Goal: Information Seeking & Learning: Learn about a topic

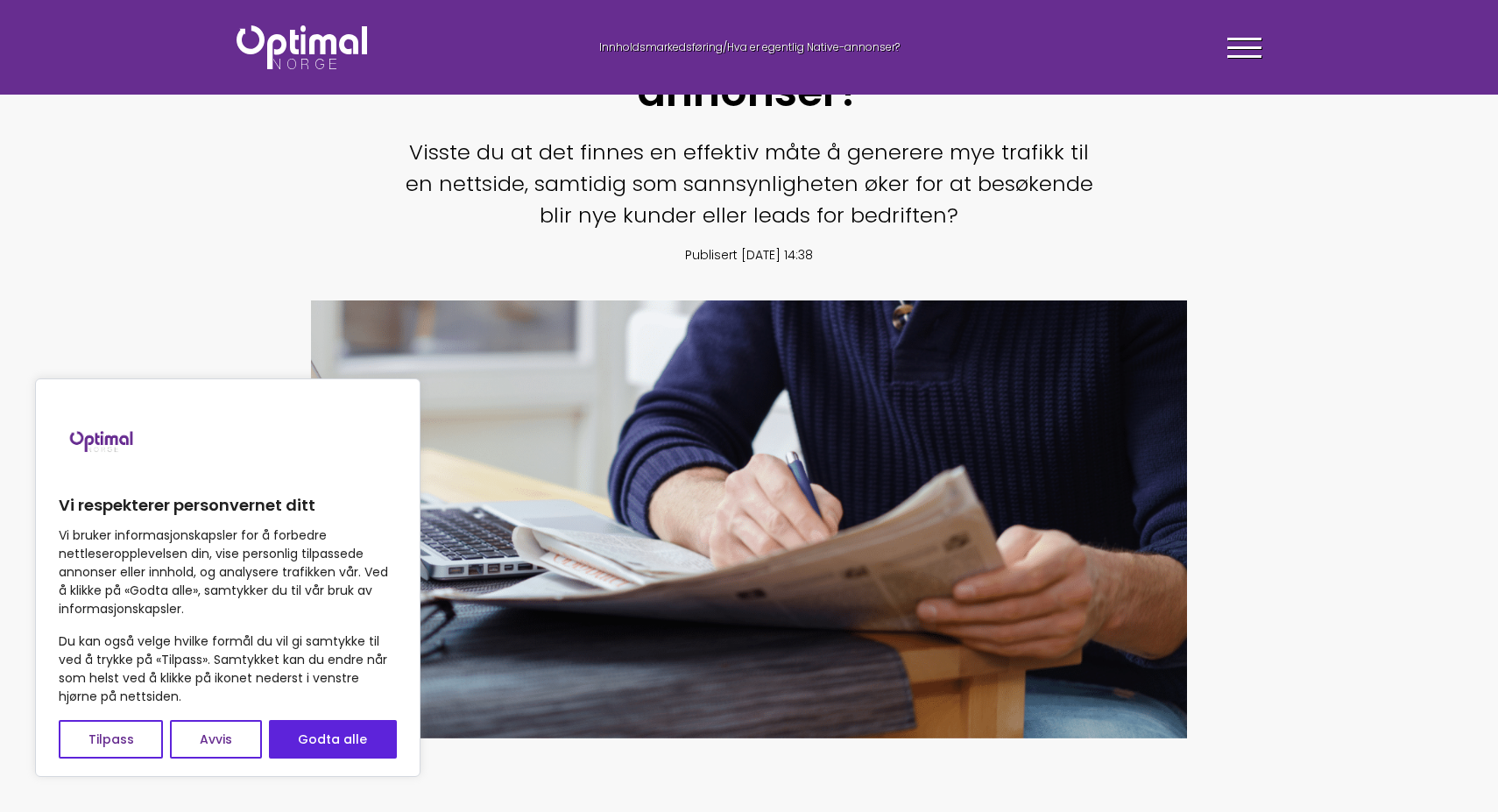
scroll to position [244, 0]
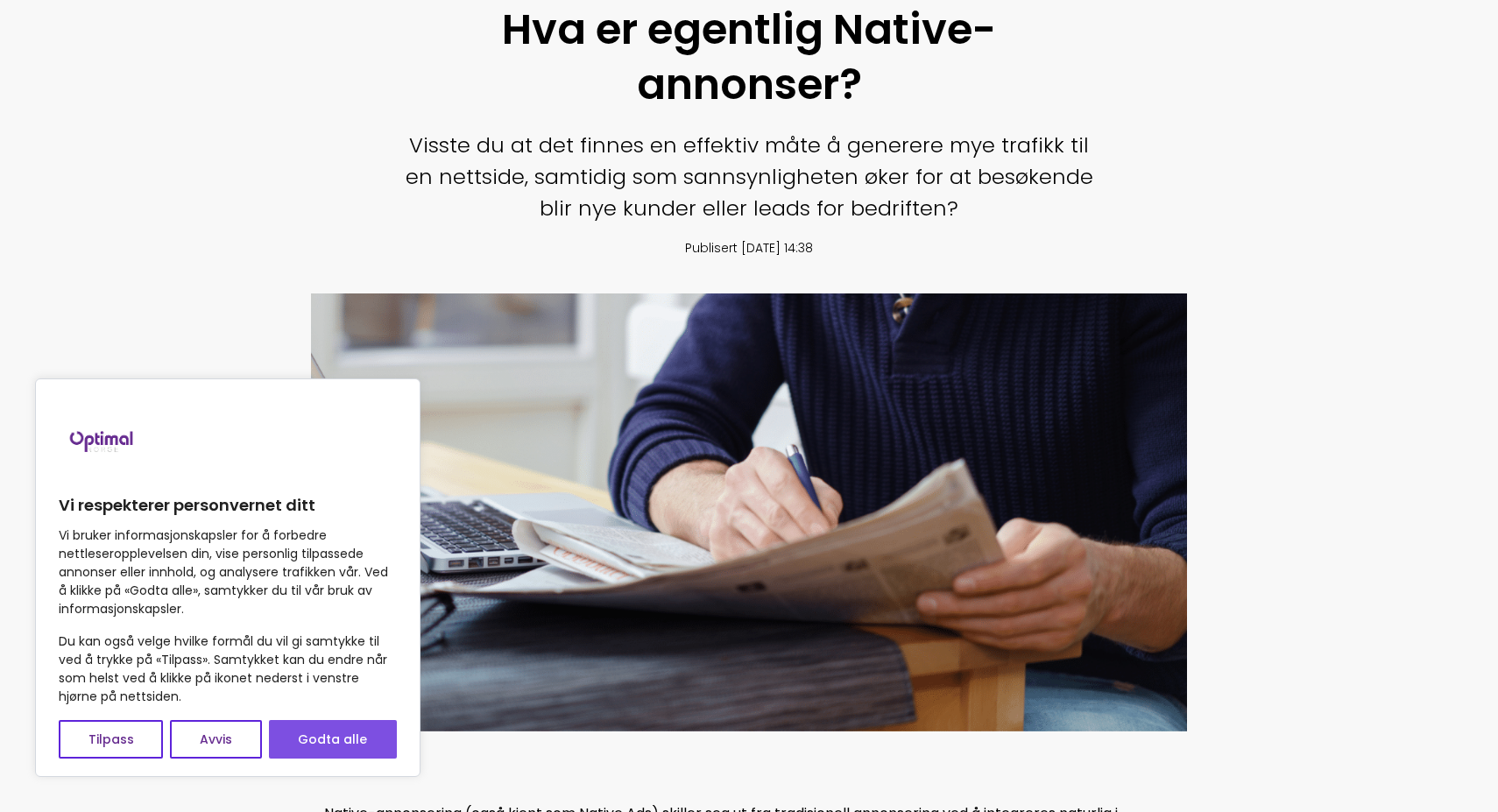
click at [312, 744] on button "Godta alle" at bounding box center [333, 738] width 128 height 38
checkbox input "true"
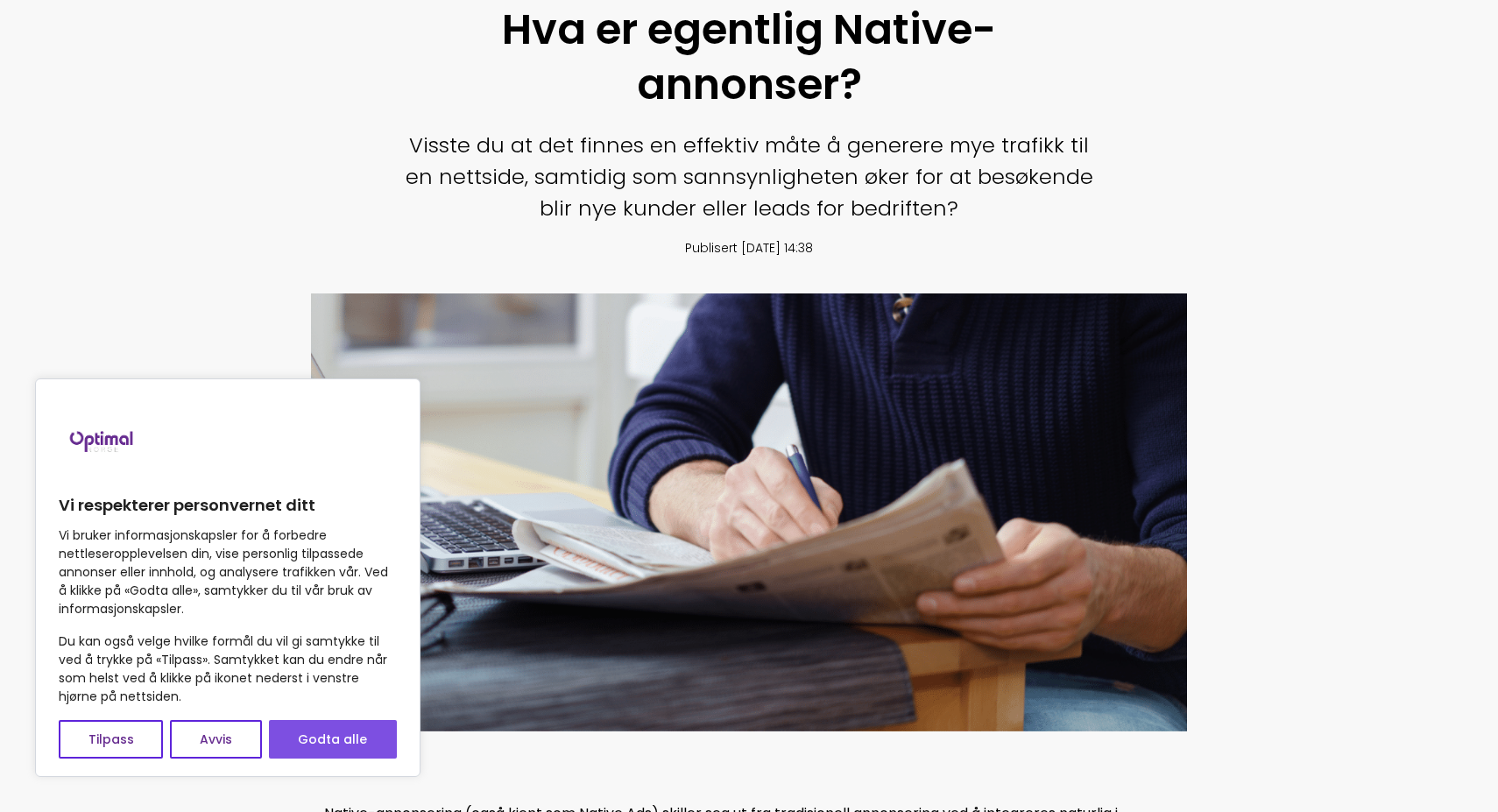
checkbox input "true"
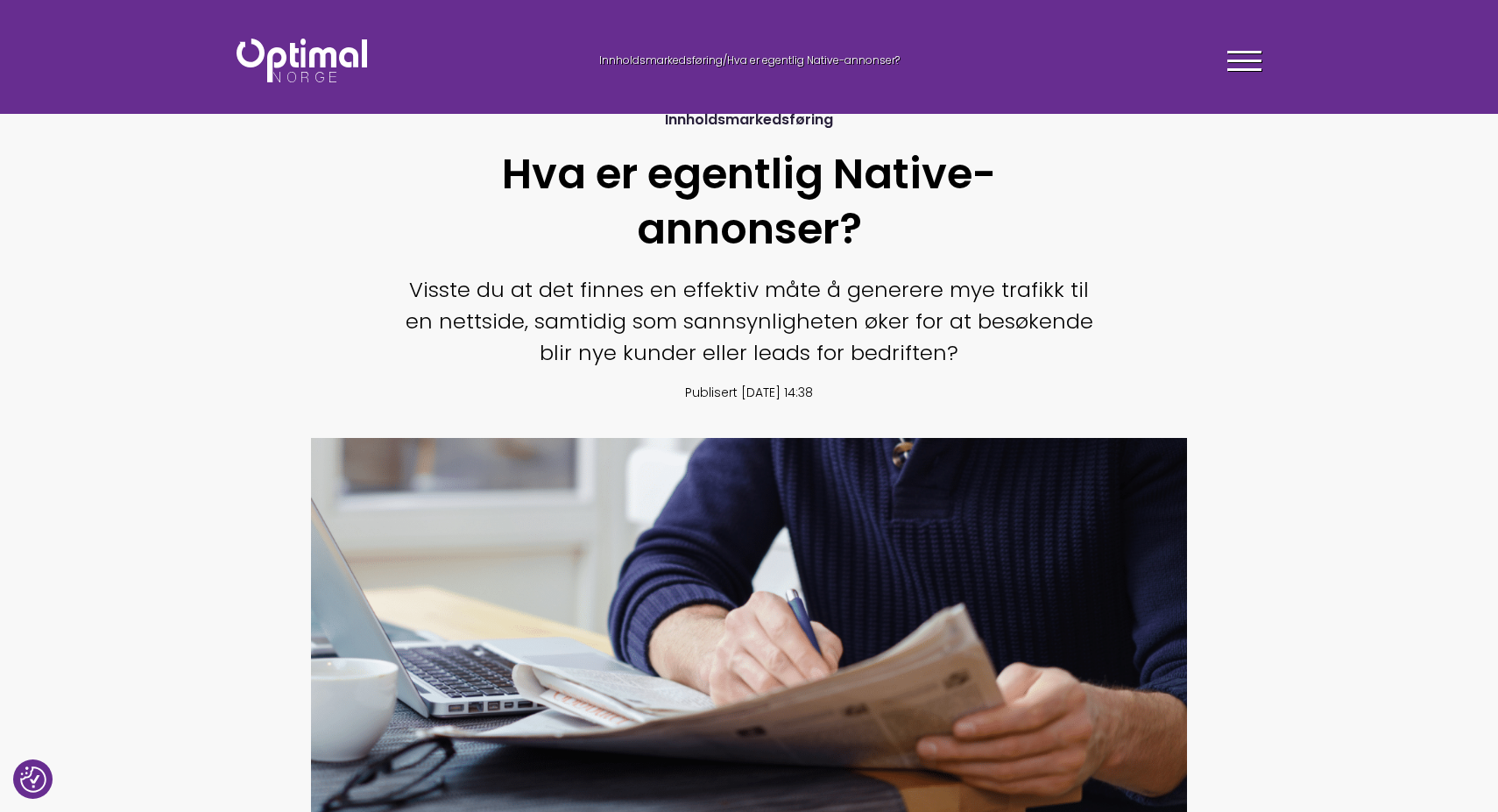
scroll to position [95, 0]
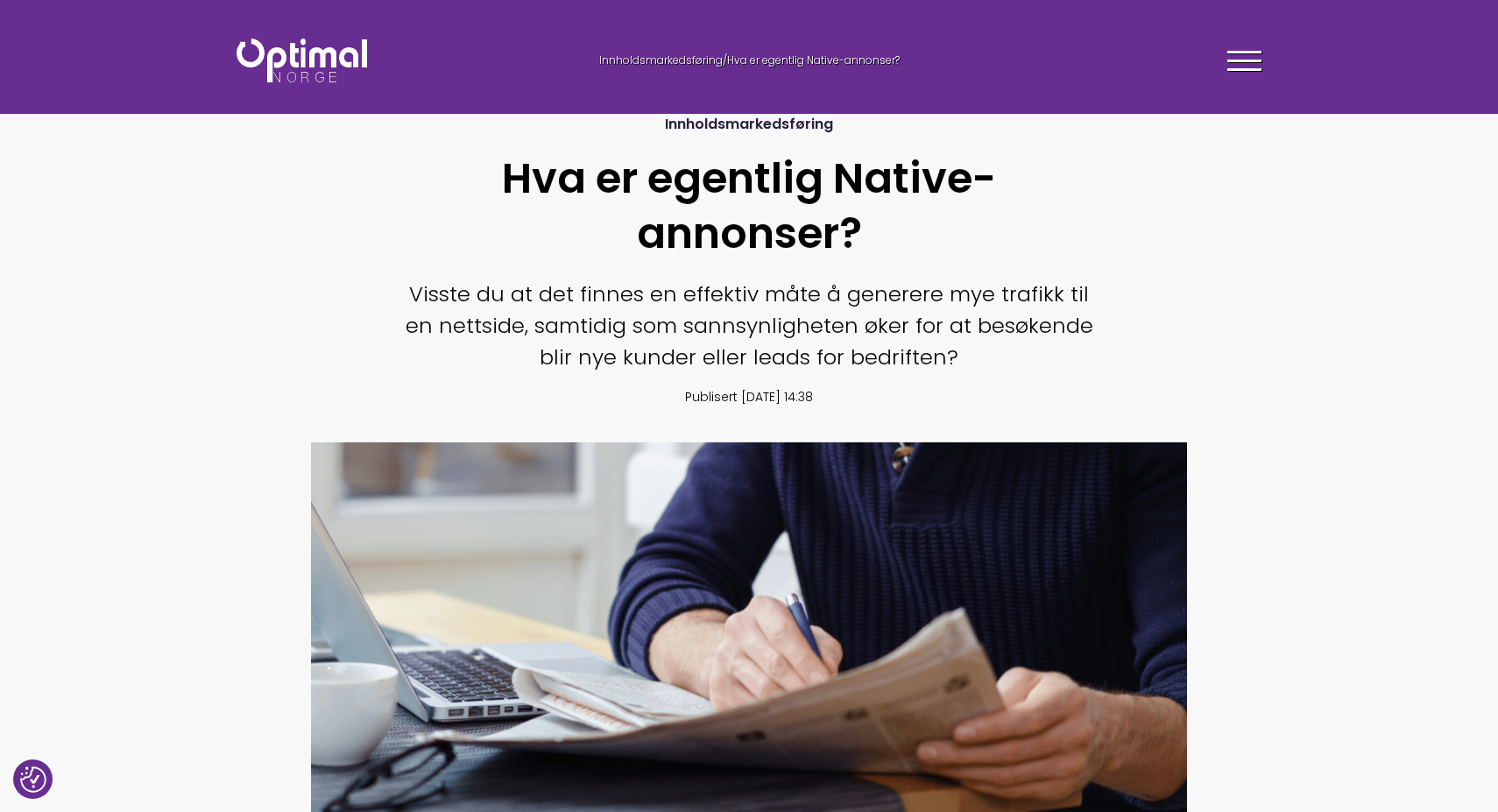
click at [851, 443] on section "Innholdsmarkedsføring Hva er egentlig Native-annonser? Visste du at det finnes …" at bounding box center [749, 479] width 1498 height 871
click at [743, 415] on div "Innholdsmarkedsføring Hva er egentlig Native-annonser? Visste du at det finnes …" at bounding box center [749, 260] width 693 height 362
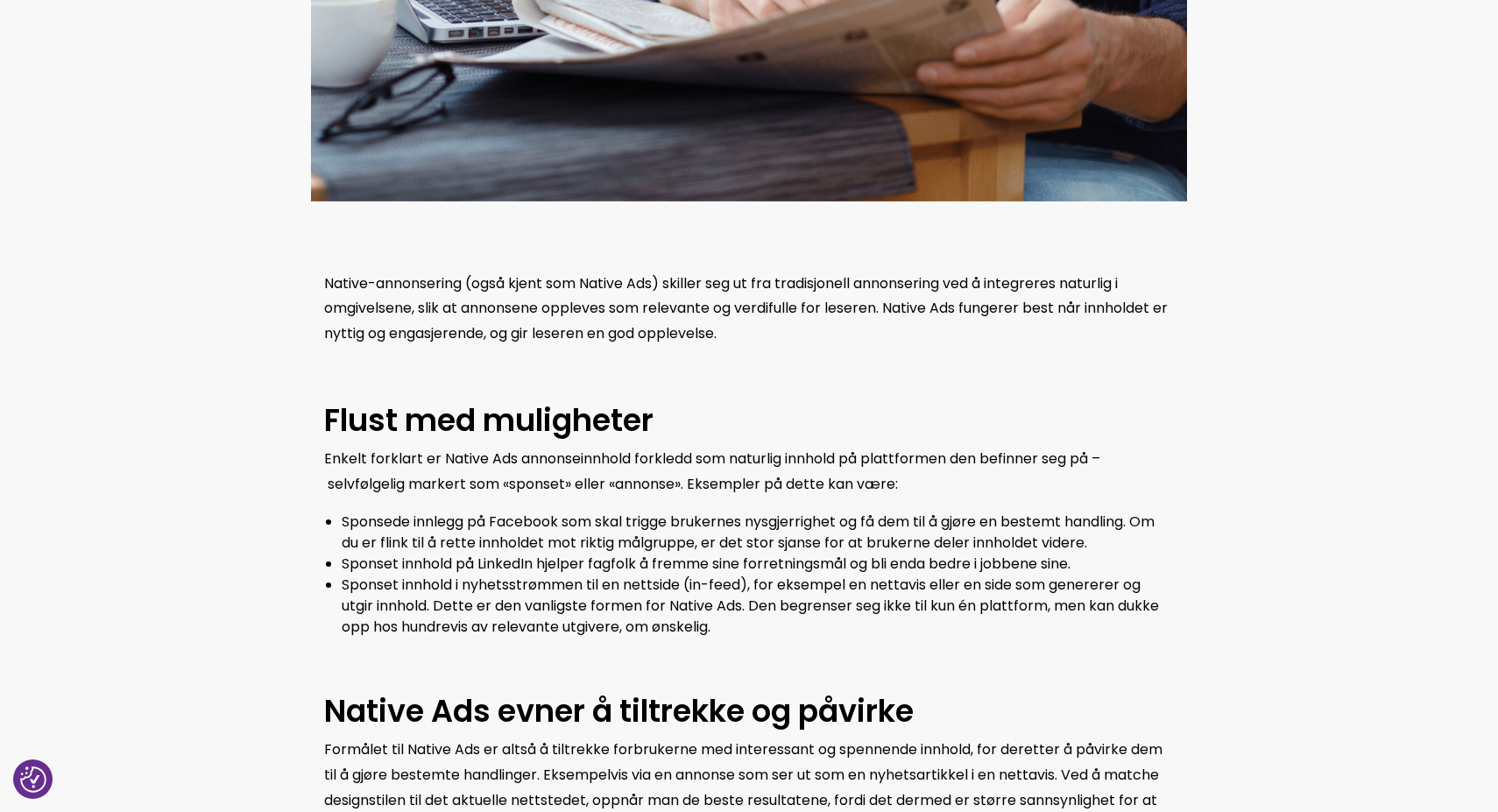
scroll to position [776, 0]
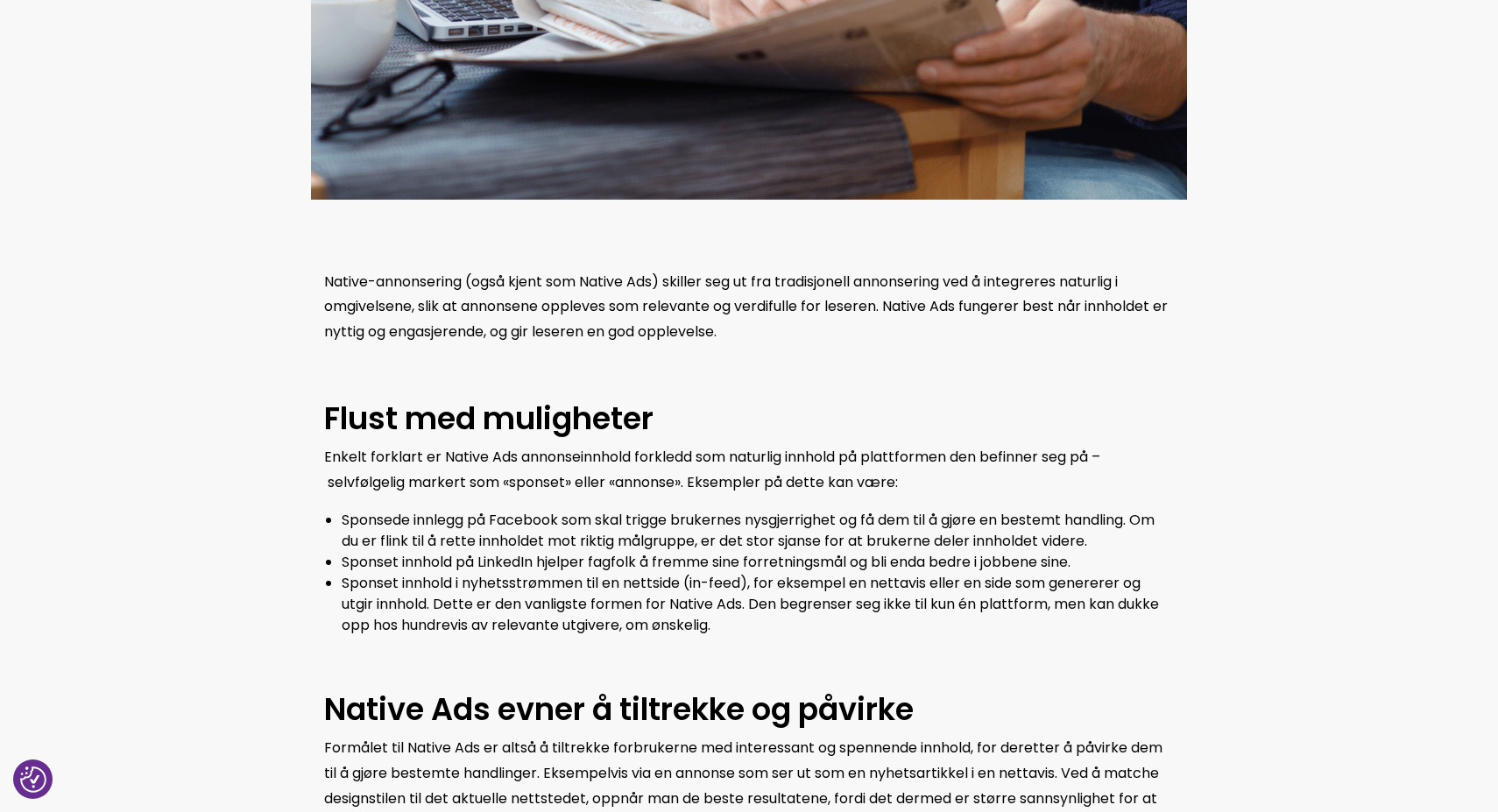
click at [735, 650] on p at bounding box center [749, 663] width 850 height 26
